Goal: Transaction & Acquisition: Purchase product/service

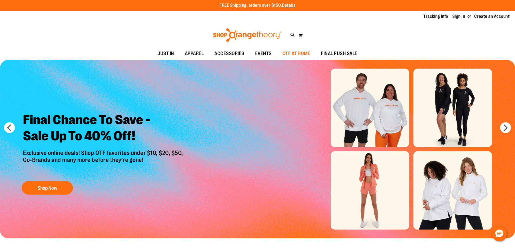
click at [293, 51] on span "OTF AT HOME" at bounding box center [297, 54] width 28 height 12
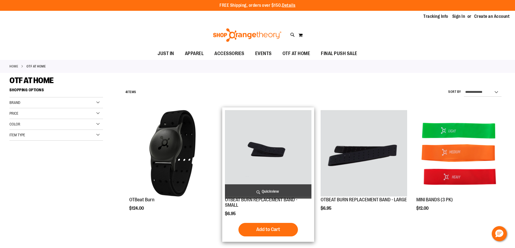
click at [268, 149] on img "product" at bounding box center [268, 153] width 87 height 87
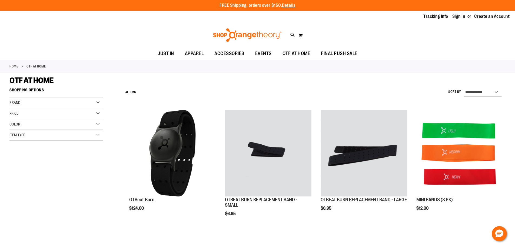
click at [41, 102] on div "Brand" at bounding box center [56, 103] width 94 height 11
click at [47, 134] on div "Price" at bounding box center [56, 129] width 94 height 11
click at [53, 172] on div "Item Type" at bounding box center [56, 171] width 94 height 11
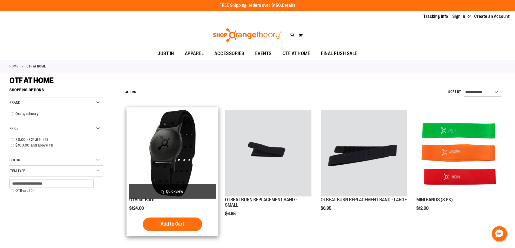
click at [156, 158] on img "product" at bounding box center [172, 153] width 87 height 87
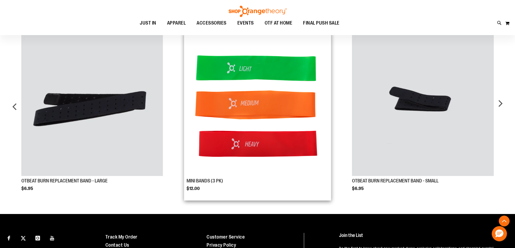
scroll to position [324, 0]
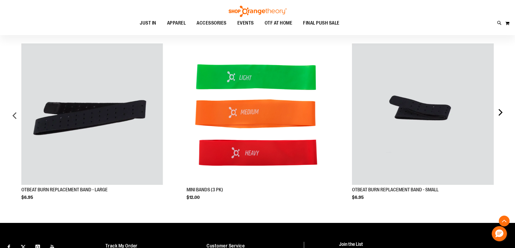
click at [498, 112] on div "next" at bounding box center [500, 117] width 11 height 165
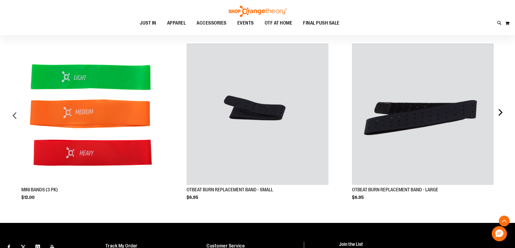
click at [498, 112] on div "next" at bounding box center [500, 117] width 11 height 165
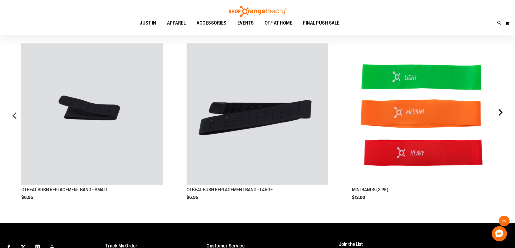
click at [498, 112] on div "next" at bounding box center [500, 117] width 11 height 165
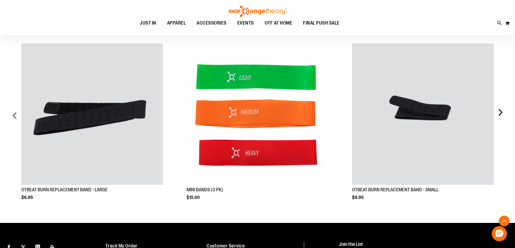
click at [498, 112] on div "next" at bounding box center [500, 117] width 11 height 165
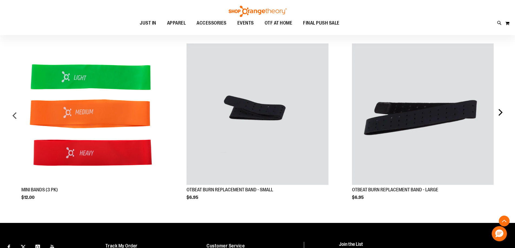
click at [498, 112] on div "next" at bounding box center [500, 117] width 11 height 165
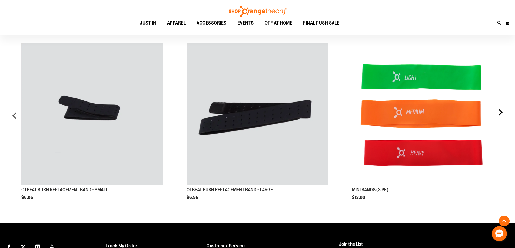
click at [499, 112] on div "next" at bounding box center [500, 117] width 11 height 165
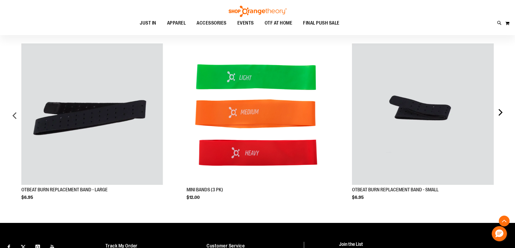
click at [499, 112] on div "next" at bounding box center [500, 117] width 11 height 165
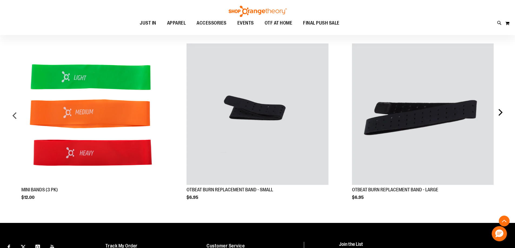
click at [499, 112] on div "next" at bounding box center [500, 117] width 11 height 165
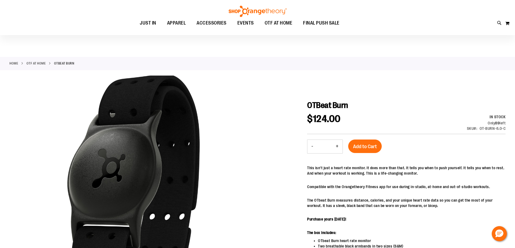
scroll to position [0, 0]
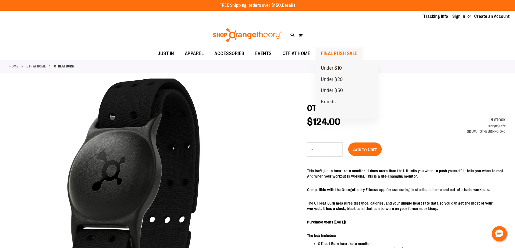
click at [327, 67] on span "Under $10" at bounding box center [331, 68] width 21 height 7
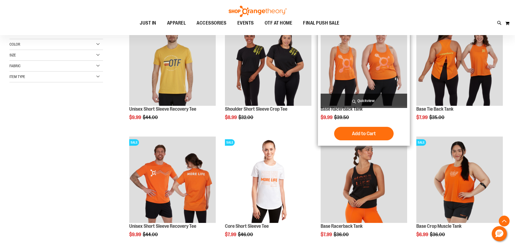
scroll to position [81, 0]
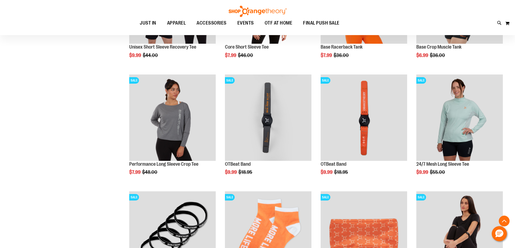
scroll to position [297, 0]
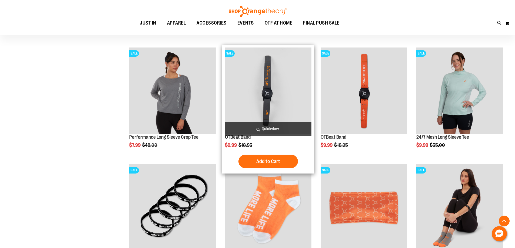
click at [259, 96] on img "product" at bounding box center [268, 91] width 87 height 87
